Goal: Task Accomplishment & Management: Manage account settings

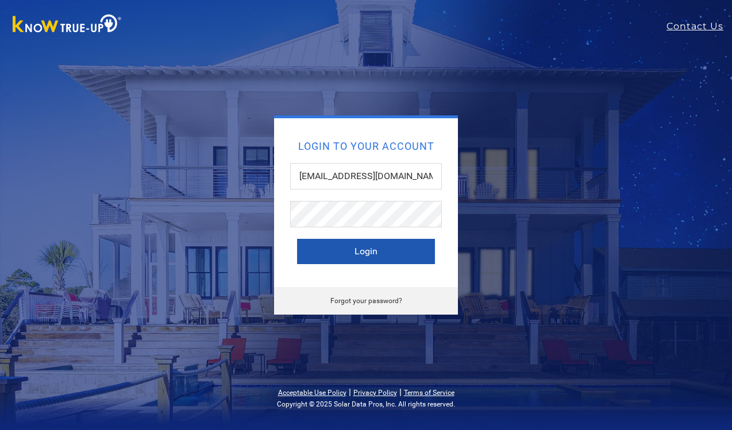
click at [386, 252] on button "Login" at bounding box center [366, 251] width 138 height 25
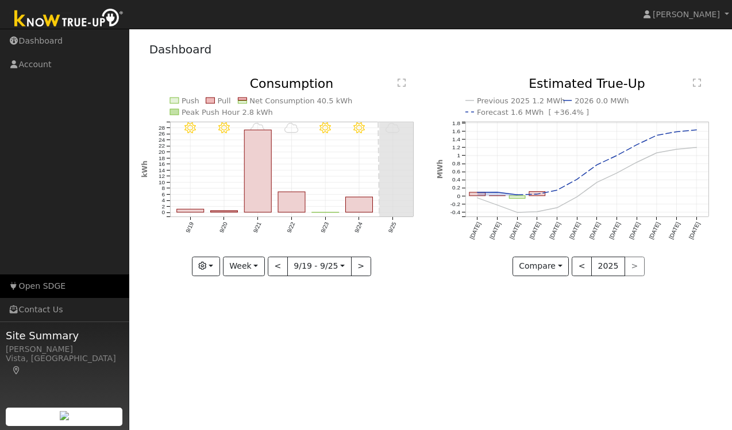
click at [39, 283] on link "Open SDGE" at bounding box center [64, 287] width 129 height 24
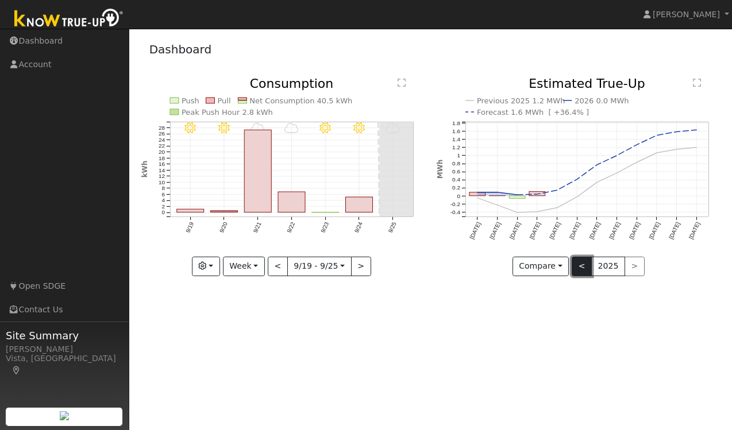
click at [580, 267] on button "<" at bounding box center [581, 267] width 20 height 20
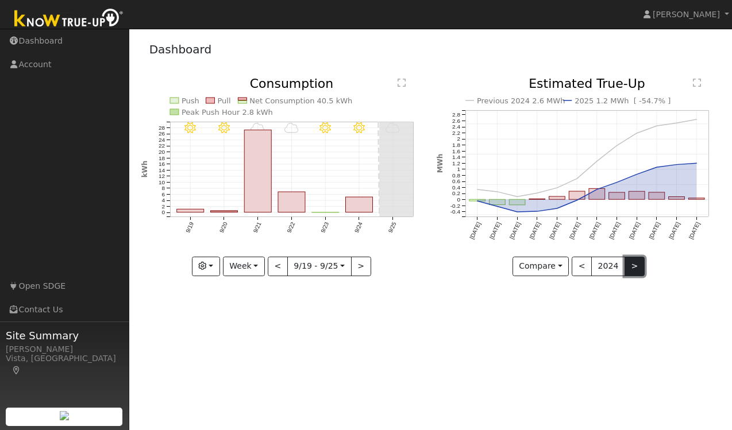
click at [629, 262] on button ">" at bounding box center [634, 267] width 20 height 20
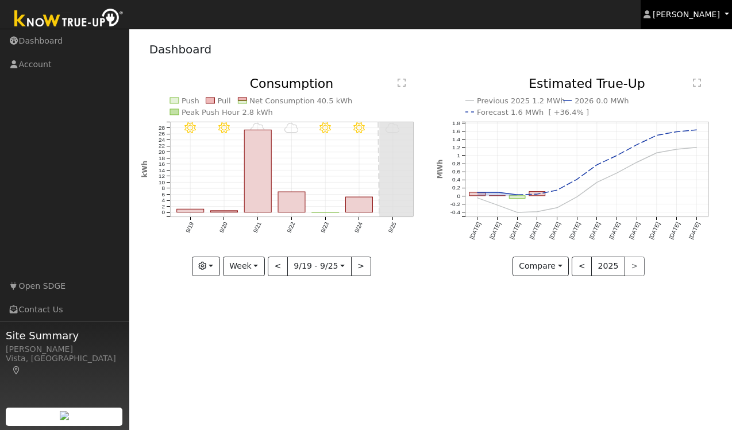
click at [704, 14] on span "[PERSON_NAME]" at bounding box center [685, 14] width 67 height 9
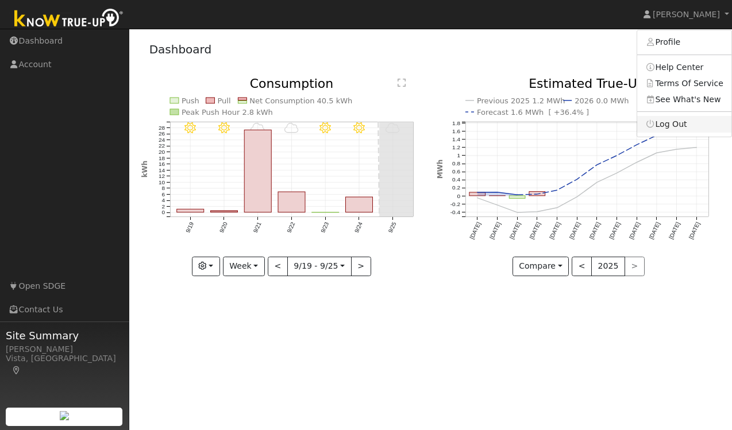
click at [670, 124] on link "Log Out" at bounding box center [684, 124] width 94 height 16
